Goal: Check status: Check status

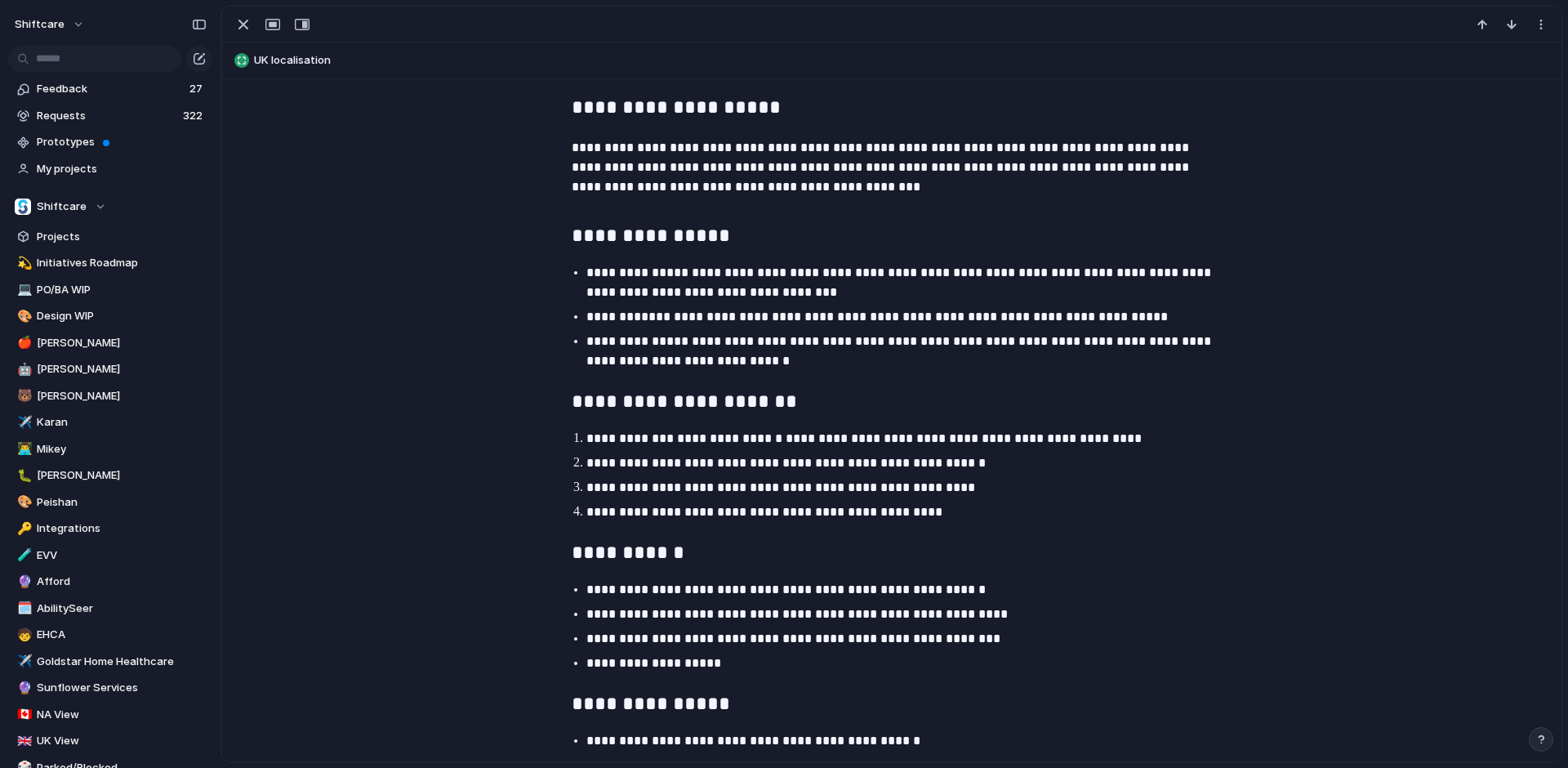
scroll to position [1028, 0]
